Goal: Obtain resource: Download file/media

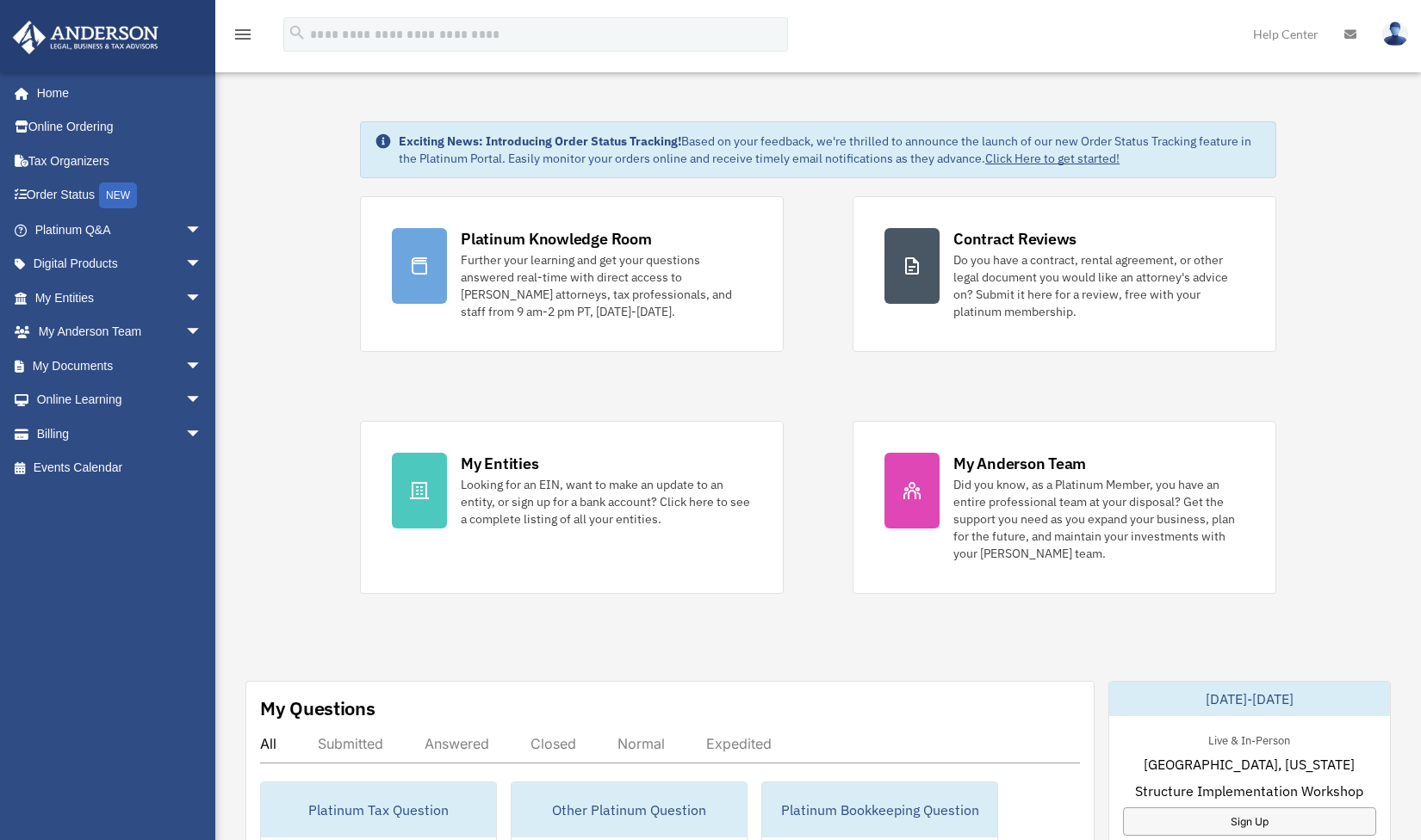
click at [97, 364] on link "My Documents arrow_drop_down" at bounding box center [120, 365] width 216 height 34
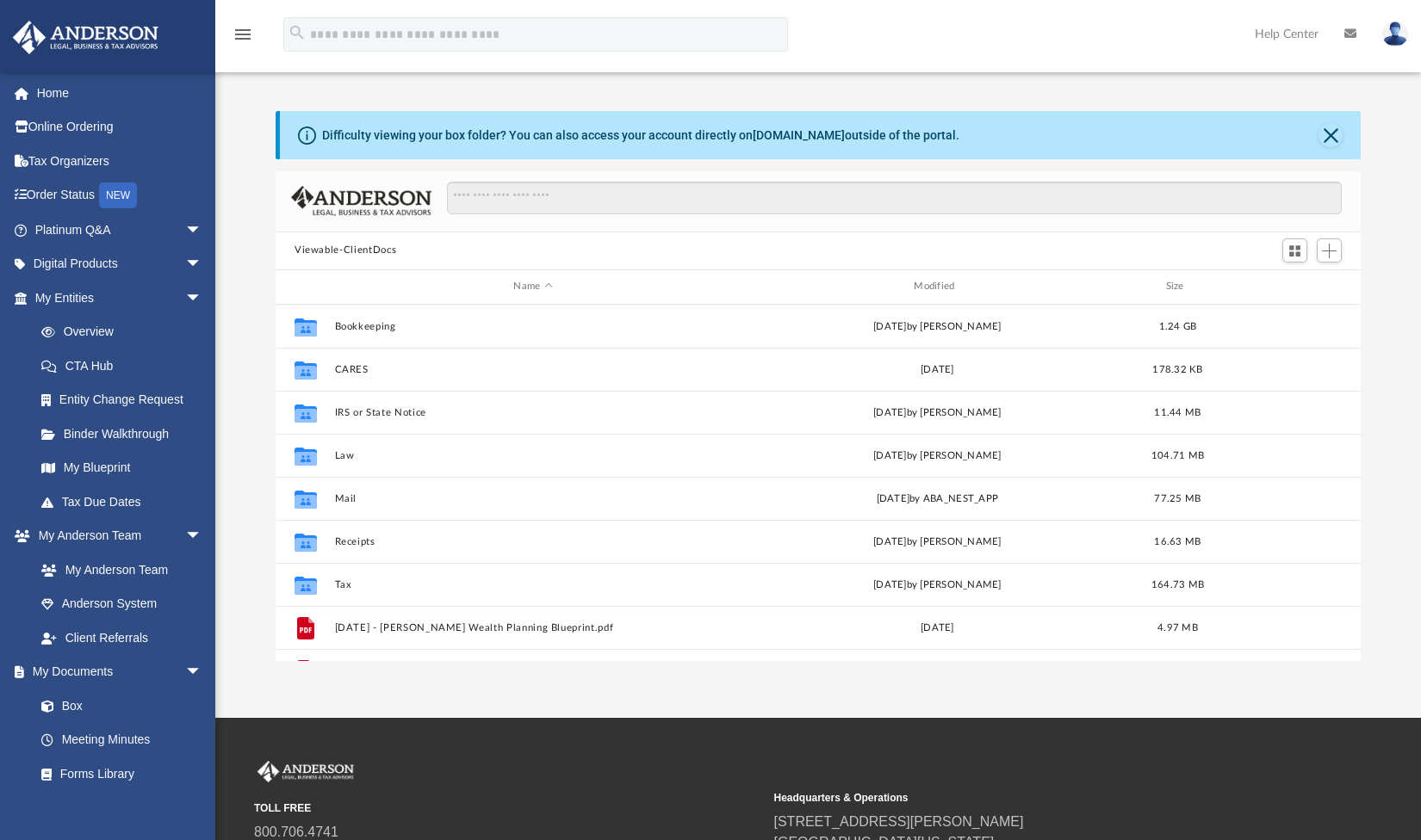
scroll to position [379, 1072]
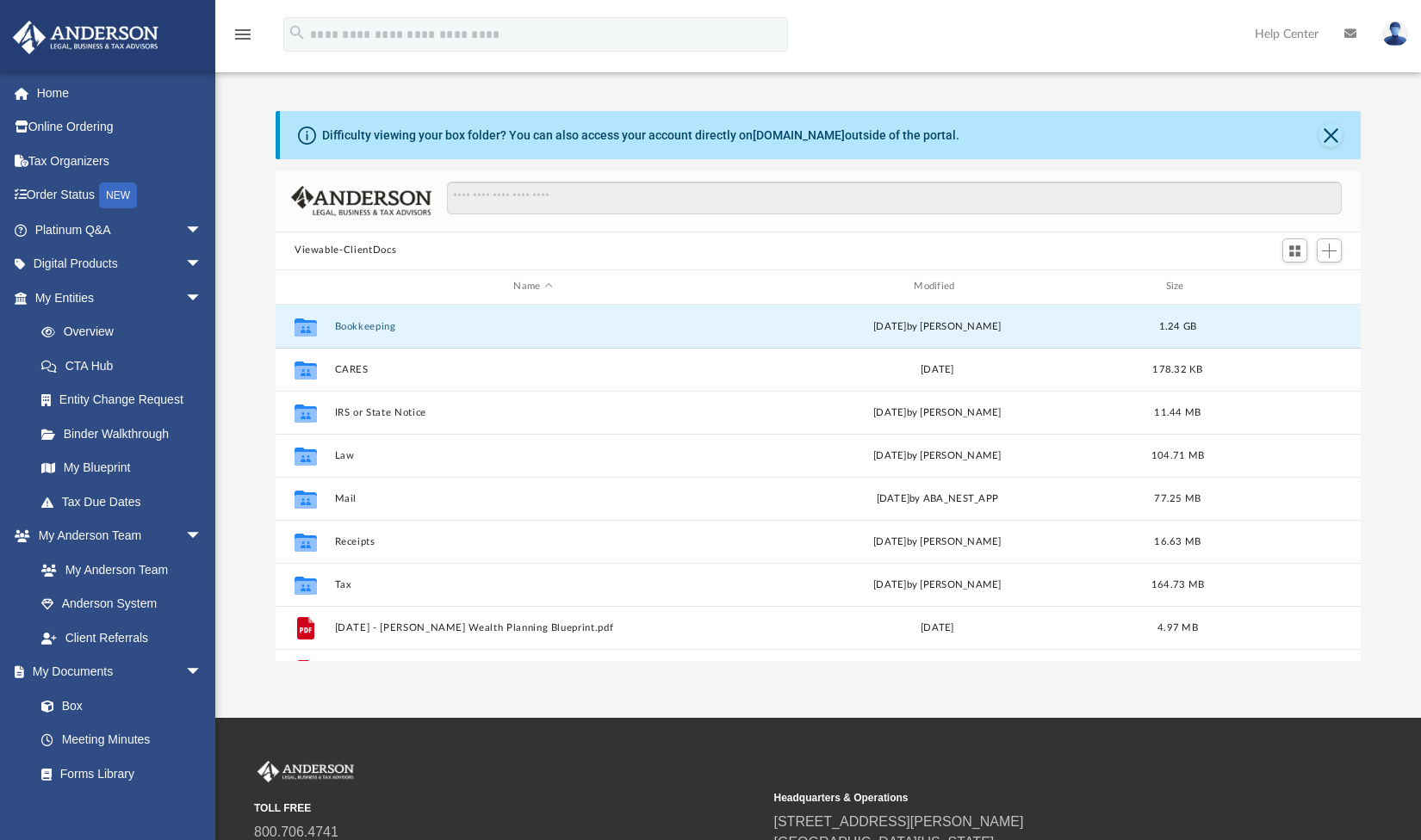
click at [382, 327] on button "Bookkeeping" at bounding box center [533, 326] width 397 height 11
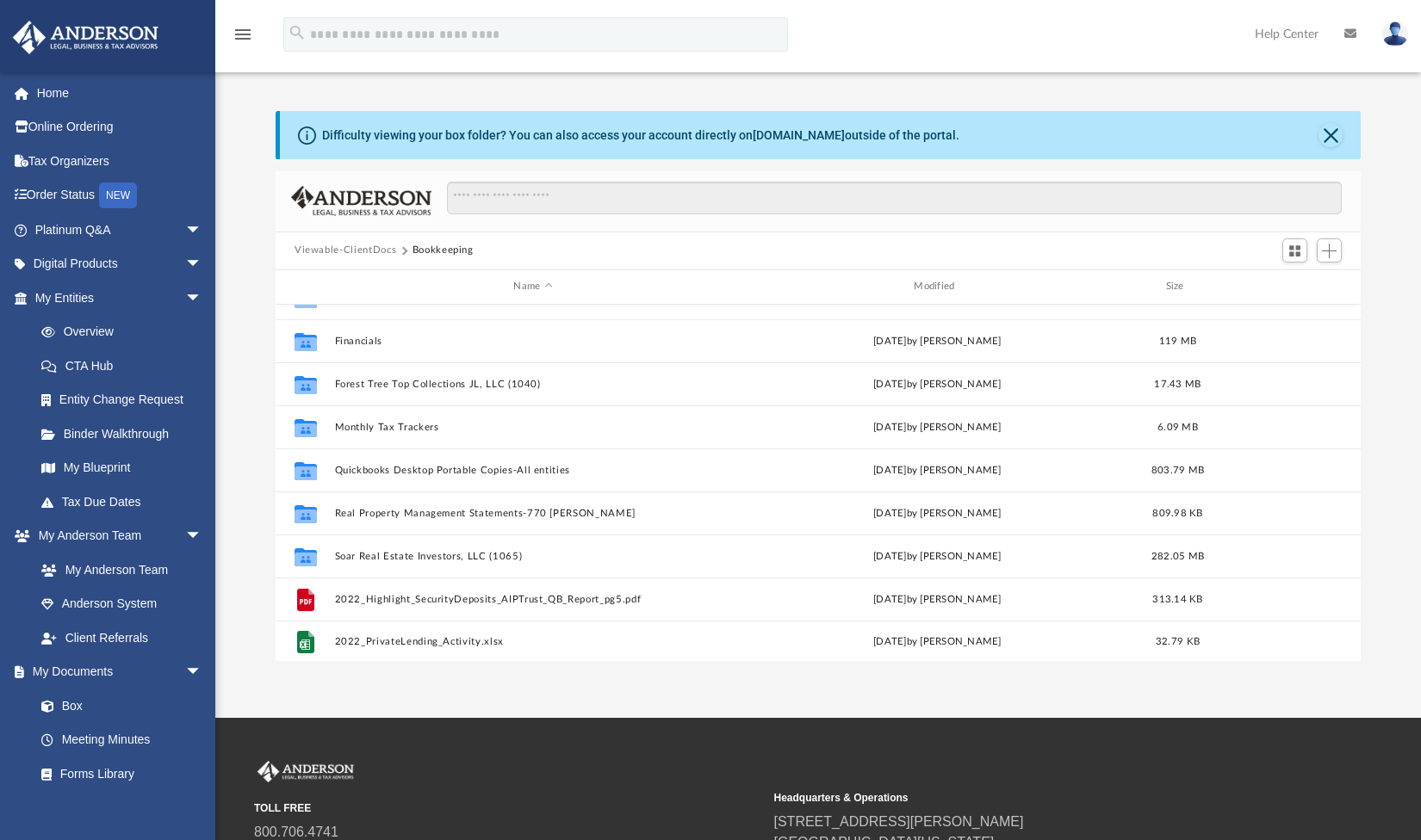
scroll to position [203, 0]
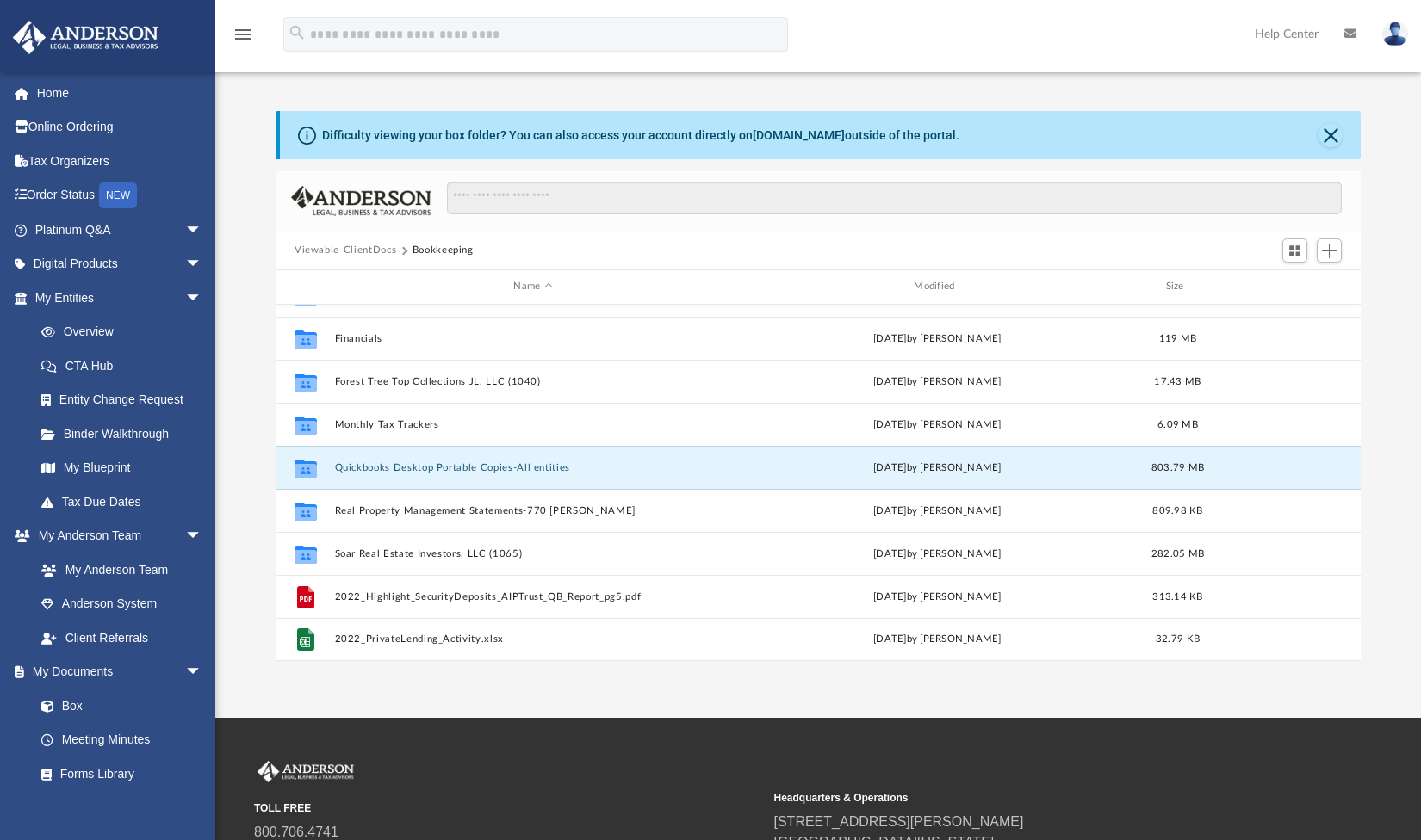
click at [441, 470] on button "Quickbooks Desktop Portable Copies-All entities" at bounding box center [533, 467] width 397 height 11
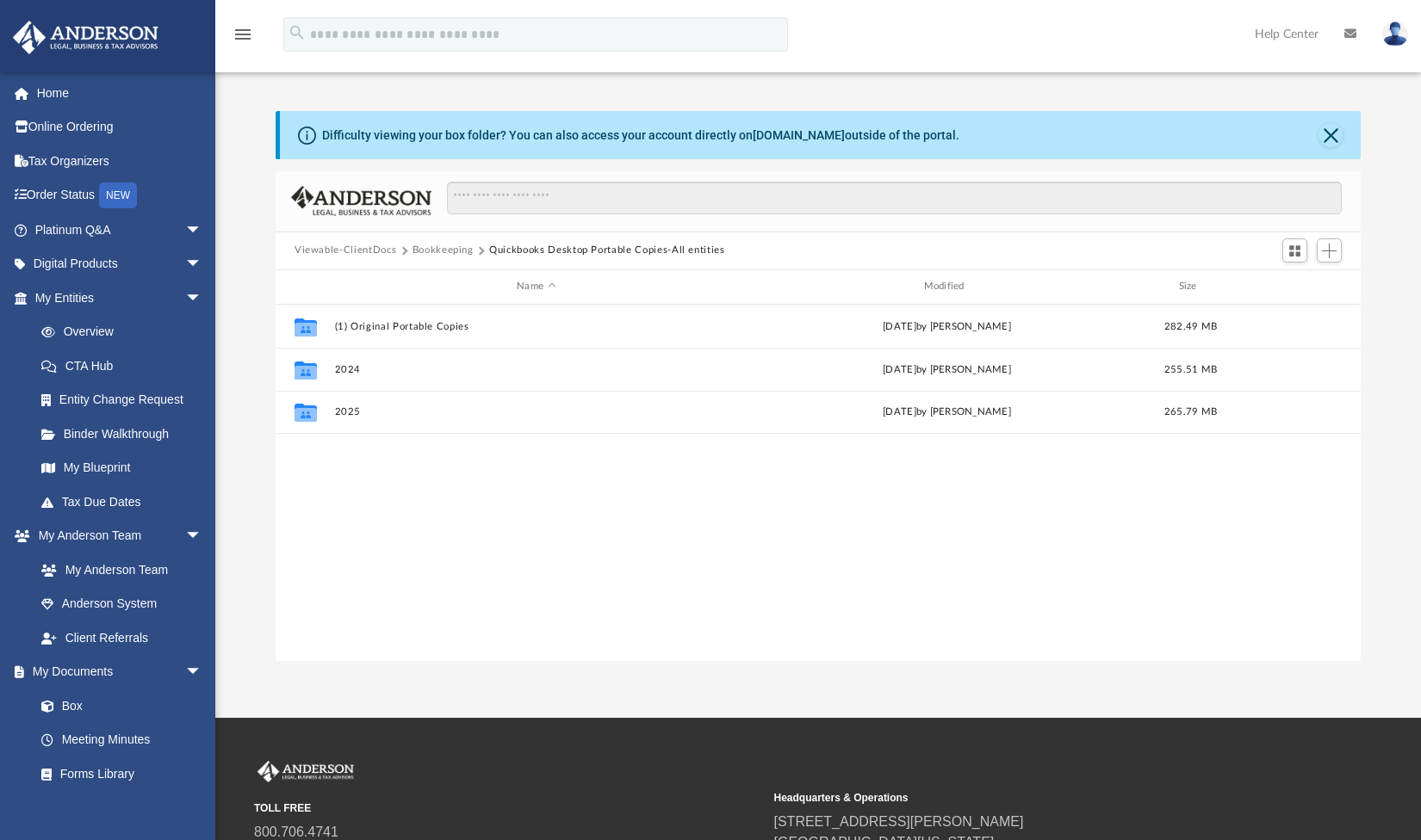
scroll to position [0, 0]
click at [356, 410] on button "2025" at bounding box center [536, 412] width 403 height 11
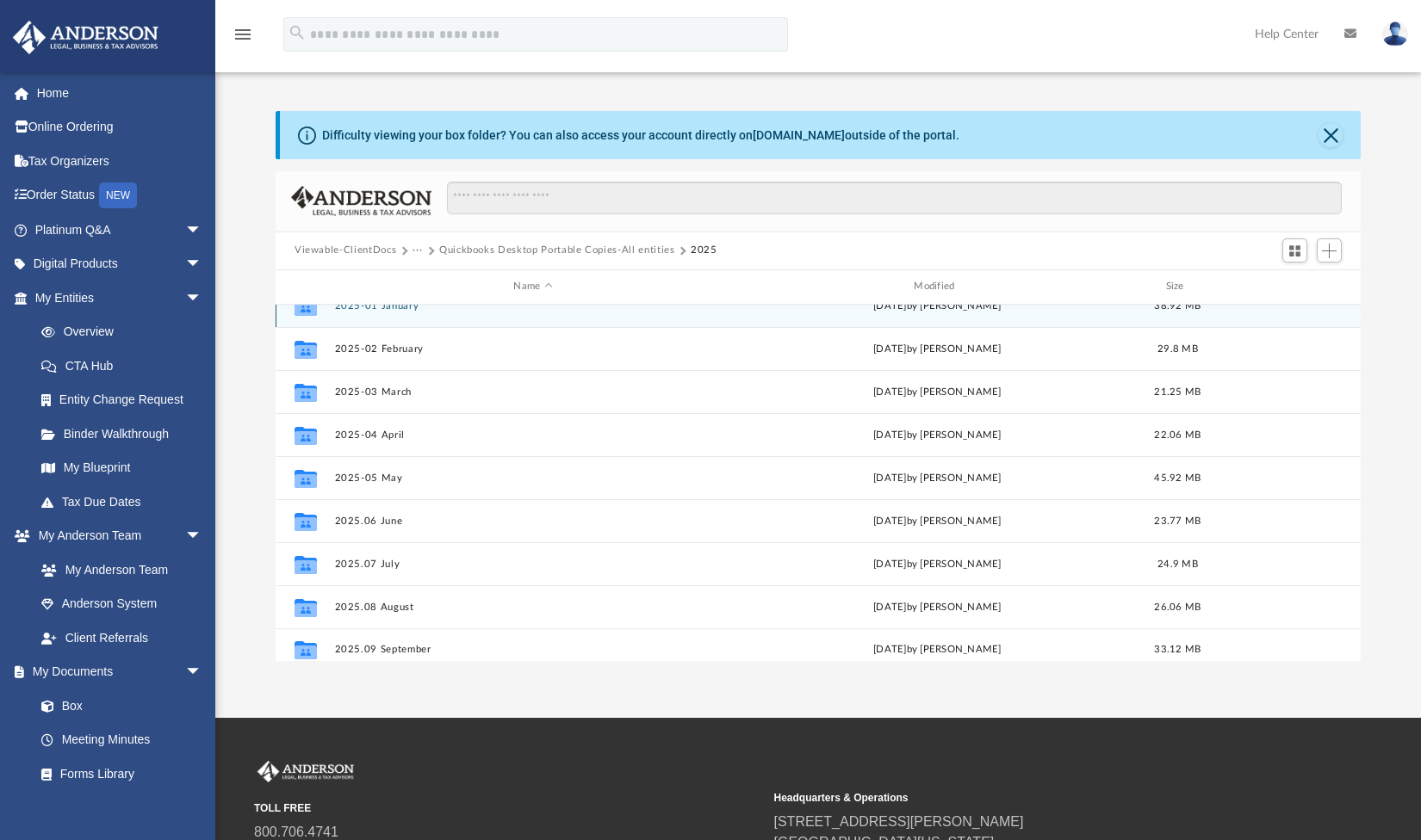
scroll to position [31, 0]
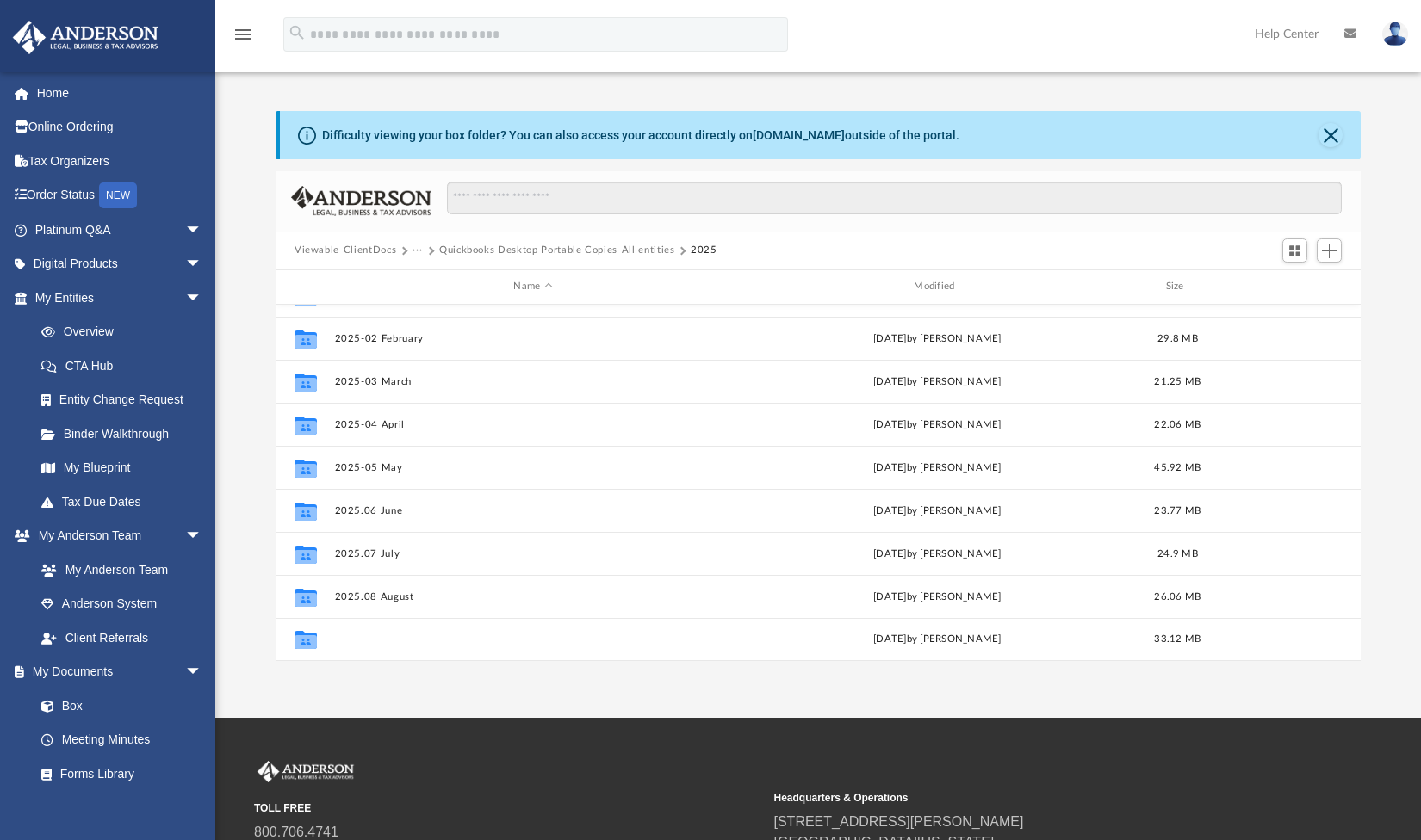
click at [400, 639] on button "2025.09 September" at bounding box center [533, 639] width 397 height 11
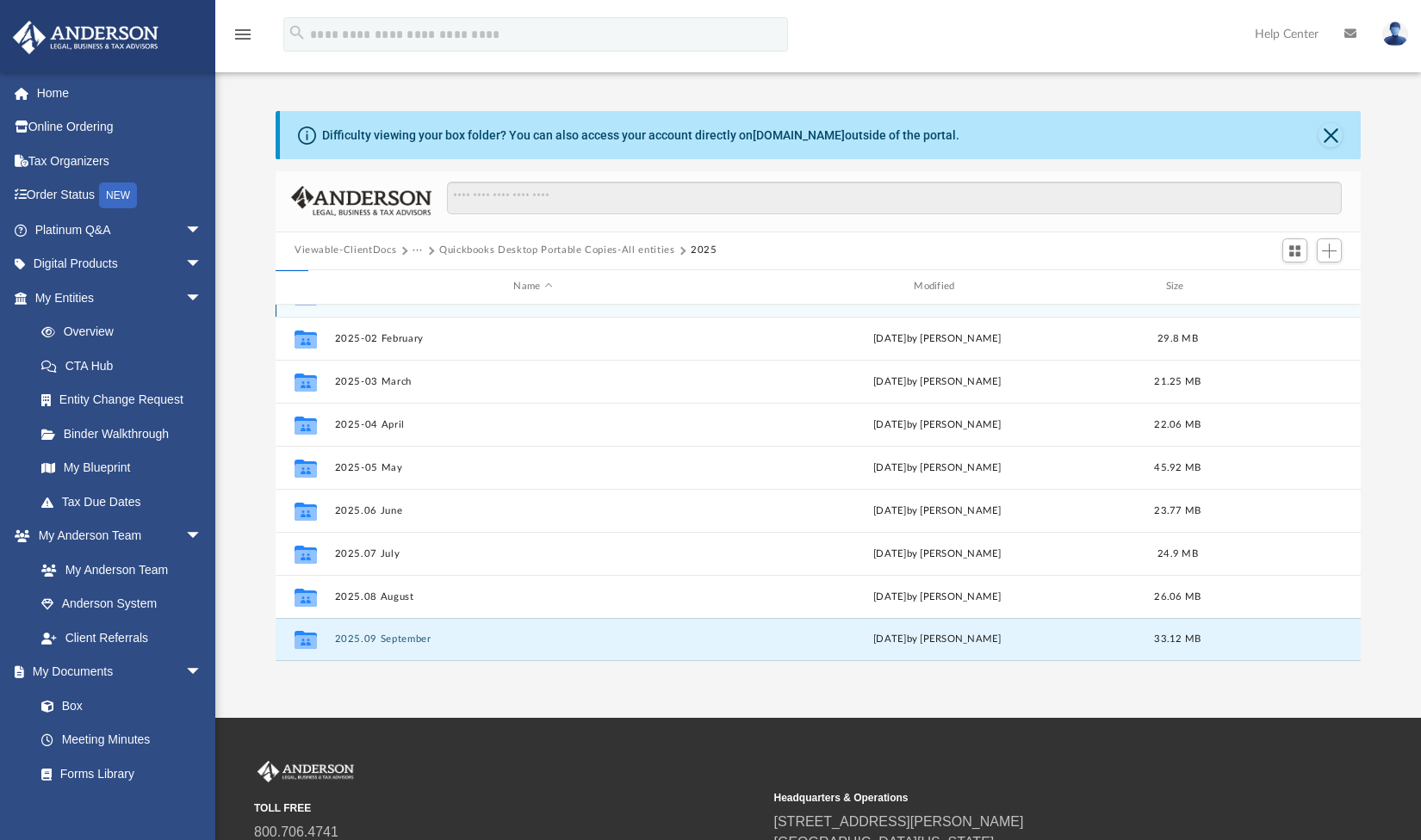
scroll to position [0, 0]
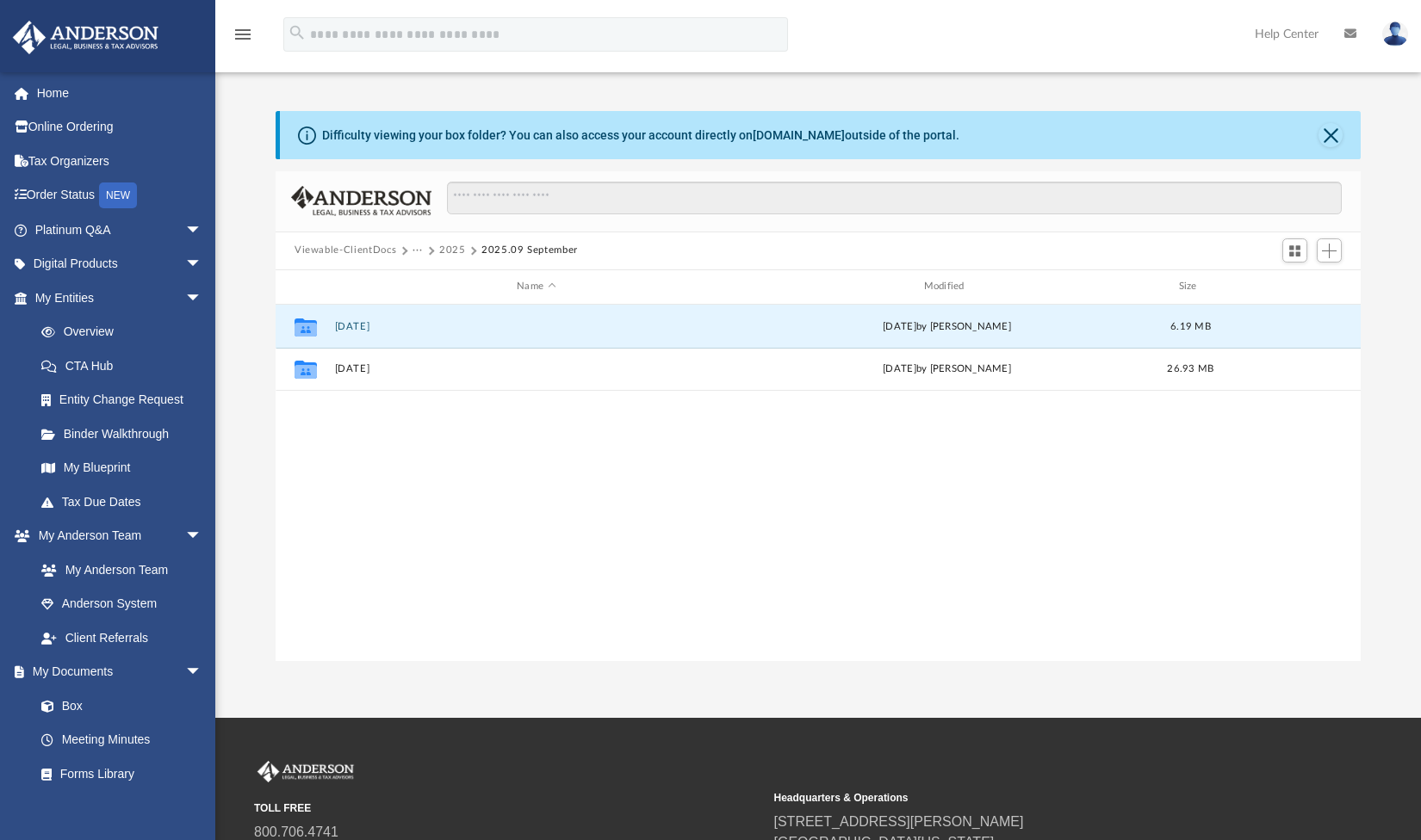
click at [374, 323] on button "2025.09.15" at bounding box center [536, 326] width 403 height 11
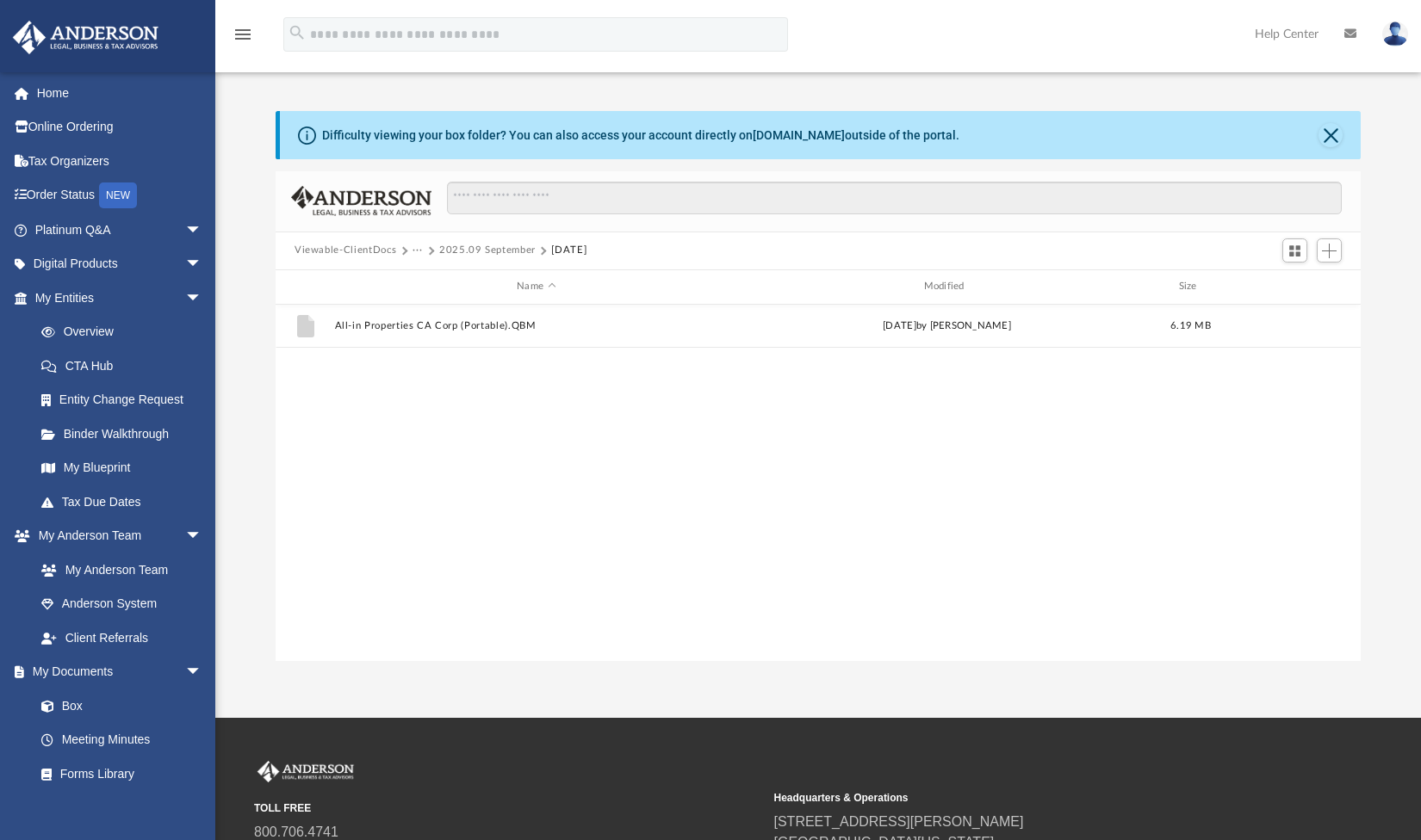
click at [268, 454] on div "Difficulty viewing your box folder? You can also access your account directly o…" at bounding box center [818, 386] width 1206 height 550
click at [508, 252] on button "2025.09 September" at bounding box center [487, 251] width 97 height 16
click at [380, 370] on button "2025.09.23" at bounding box center [536, 369] width 403 height 11
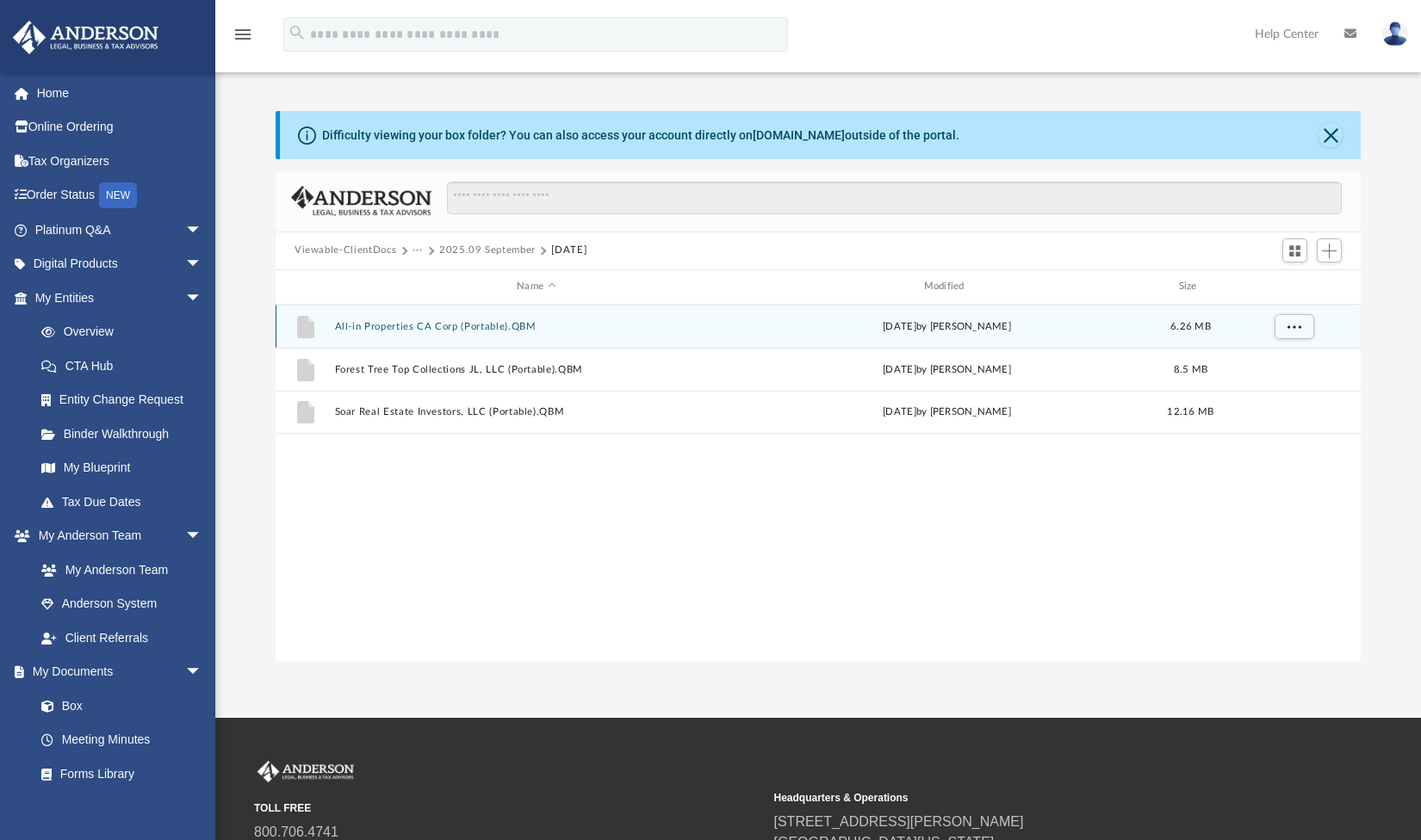
click at [772, 334] on div "File All-in Properties CA Corp (Portable).QBM Tue Sep 23 2025 by Stephanie Kopp…" at bounding box center [819, 326] width 1086 height 43
